Goal: Download file/media

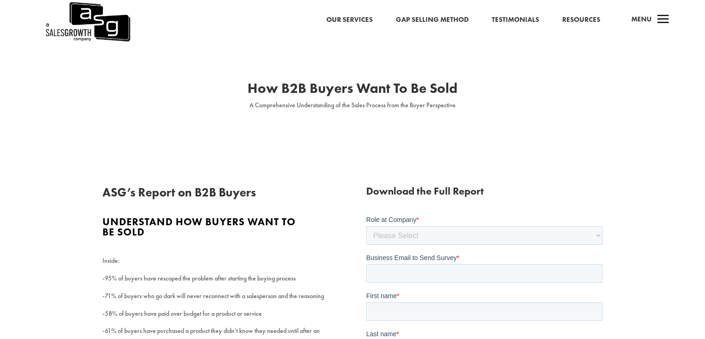
scroll to position [123, 0]
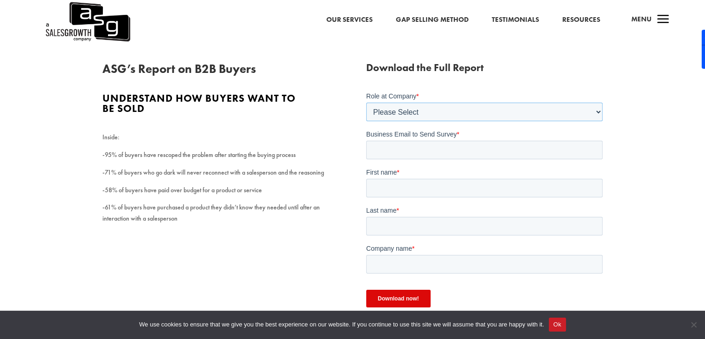
click at [380, 112] on select "Please Select C-Level (CRO, CSO, etc) Senior Leadership (VP of Sales, VP of Ena…" at bounding box center [484, 111] width 237 height 19
select select "Other"
click at [366, 102] on select "Please Select C-Level (CRO, CSO, etc) Senior Leadership (VP of Sales, VP of Ena…" at bounding box center [484, 111] width 237 height 19
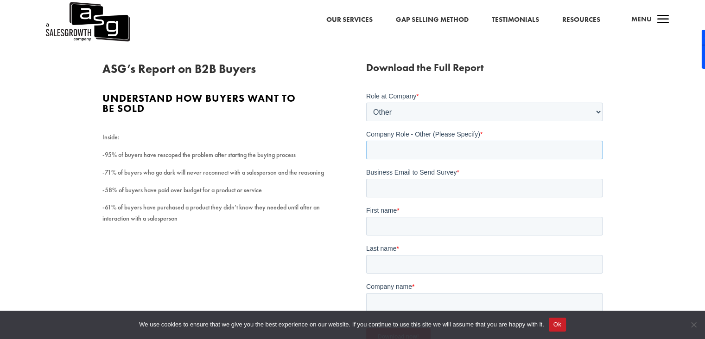
click at [392, 147] on input "Company Role - Other (Please Specify) *" at bounding box center [484, 149] width 237 height 19
type input "Sales"
click at [400, 187] on input "Business Email to Send Survey *" at bounding box center [484, 187] width 237 height 19
type input "marceloc@hunterprospecta.com.mx"
type input "Marcelo"
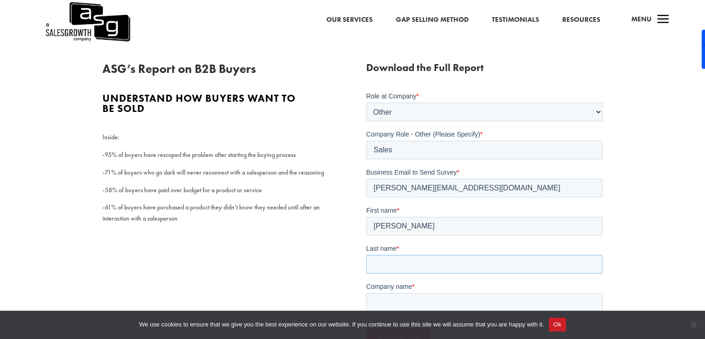
type input "Cortez"
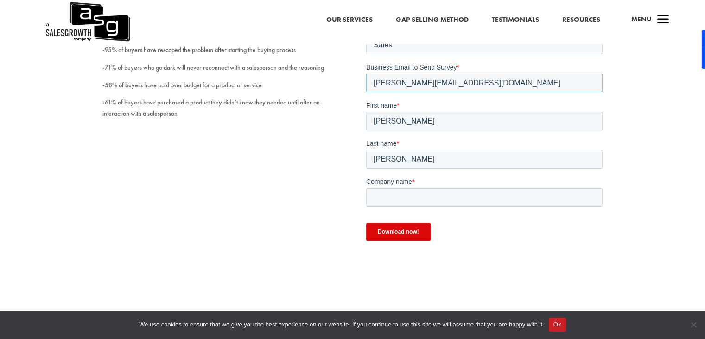
scroll to position [247, 0]
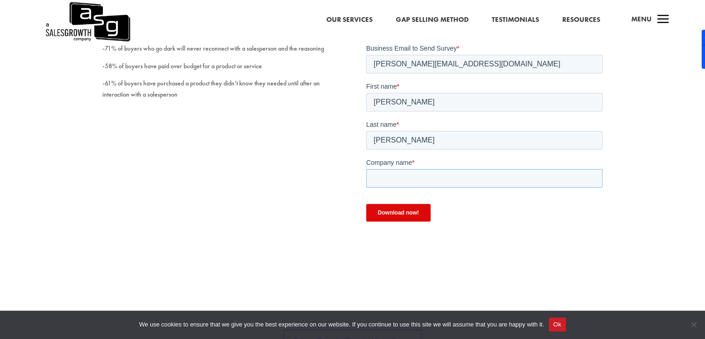
click at [385, 183] on input "Company name *" at bounding box center [484, 178] width 237 height 19
type input "Hunter Prospecta"
click at [396, 216] on input "Download now!" at bounding box center [398, 213] width 64 height 18
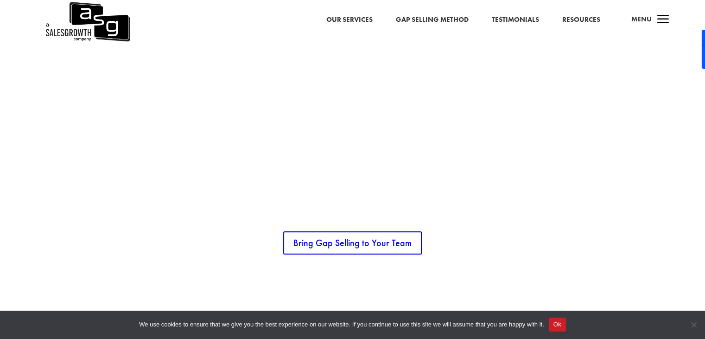
scroll to position [433, 0]
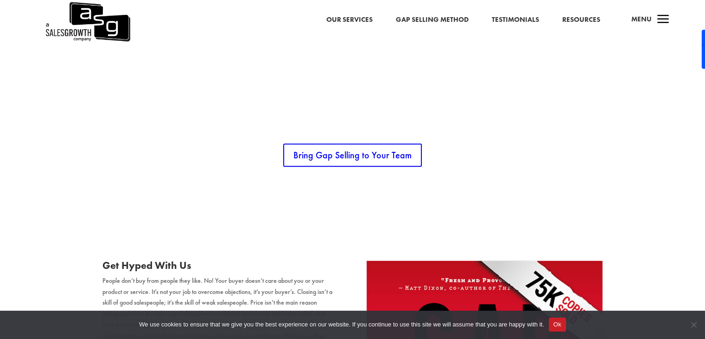
click at [560, 323] on button "Ok" at bounding box center [557, 324] width 17 height 14
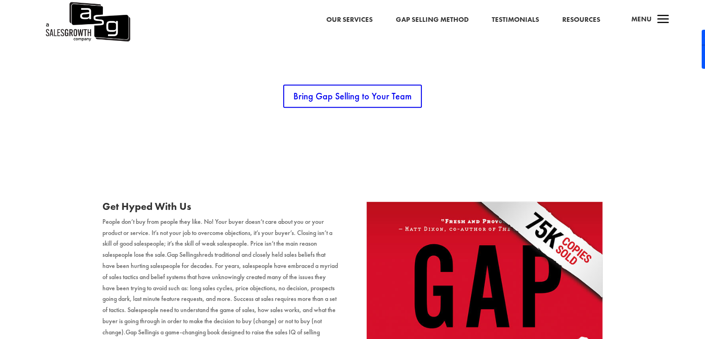
scroll to position [557, 0]
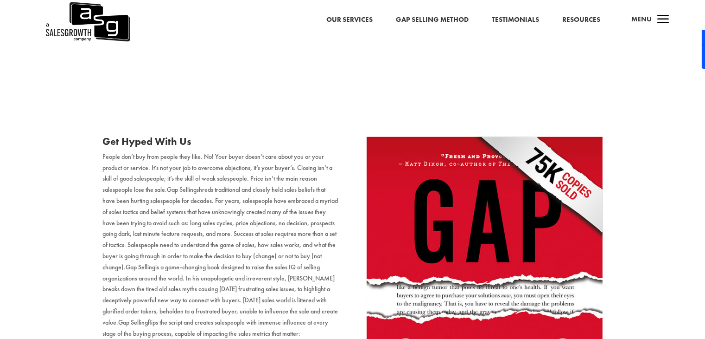
click at [657, 21] on span "a" at bounding box center [663, 20] width 19 height 19
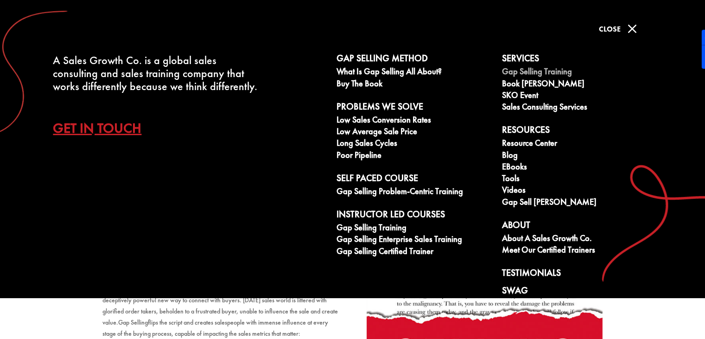
click at [526, 73] on link "Gap Selling Training" at bounding box center [579, 73] width 155 height 12
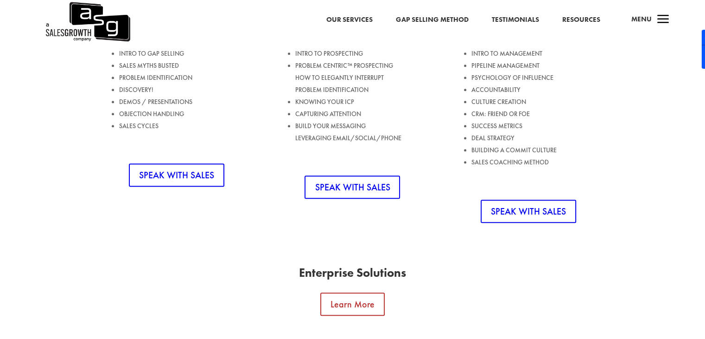
scroll to position [865, 0]
